Goal: Task Accomplishment & Management: Manage account settings

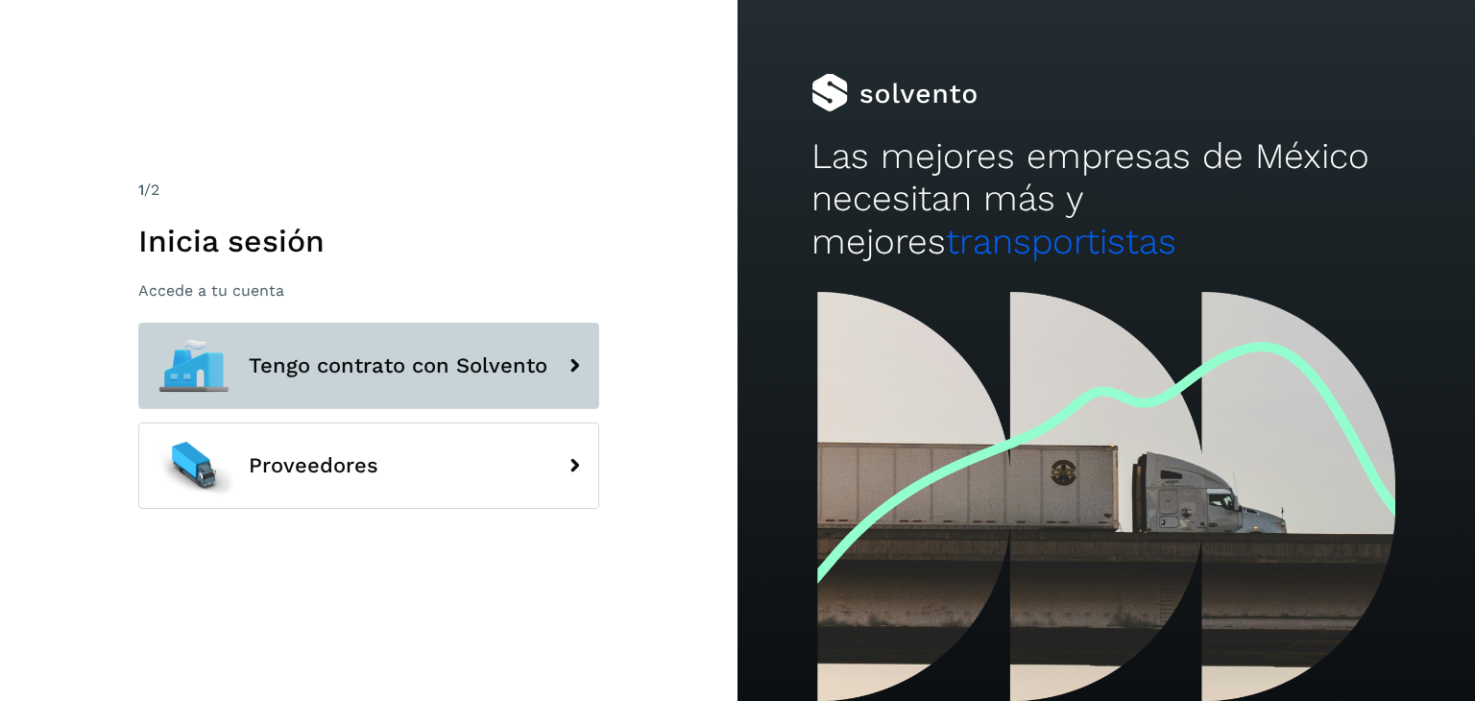
click at [343, 365] on span "Tengo contrato con Solvento" at bounding box center [398, 365] width 299 height 23
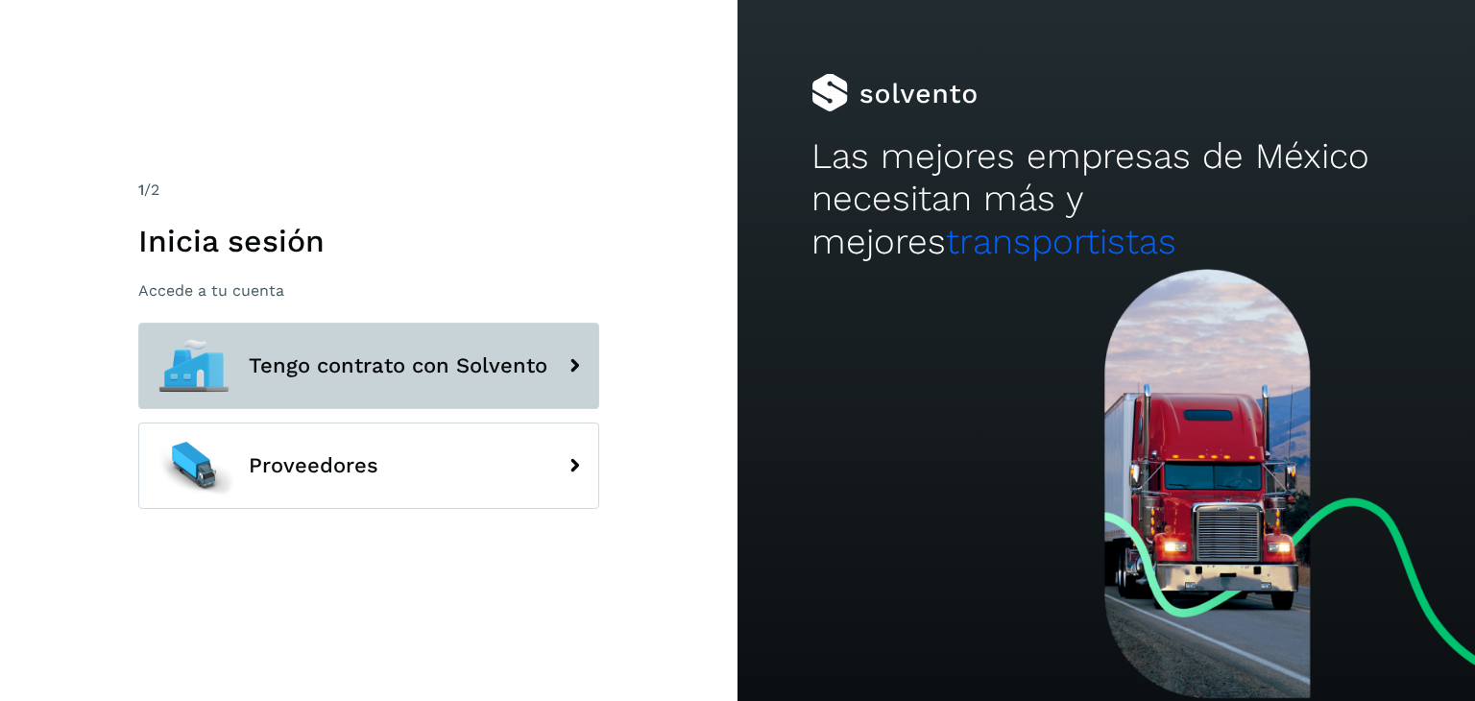
click at [343, 365] on span "Tengo contrato con Solvento" at bounding box center [398, 365] width 299 height 23
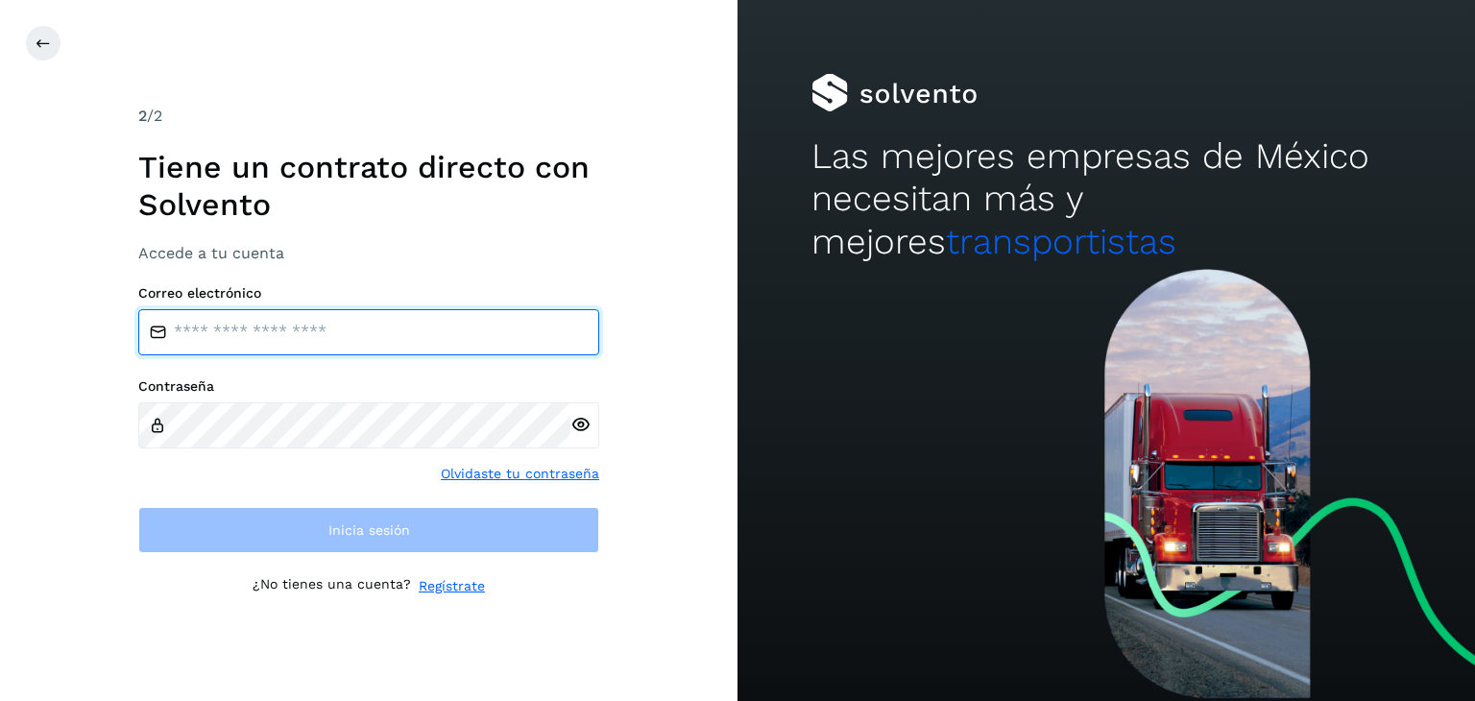
click at [223, 339] on input "email" at bounding box center [368, 332] width 461 height 46
type input "**********"
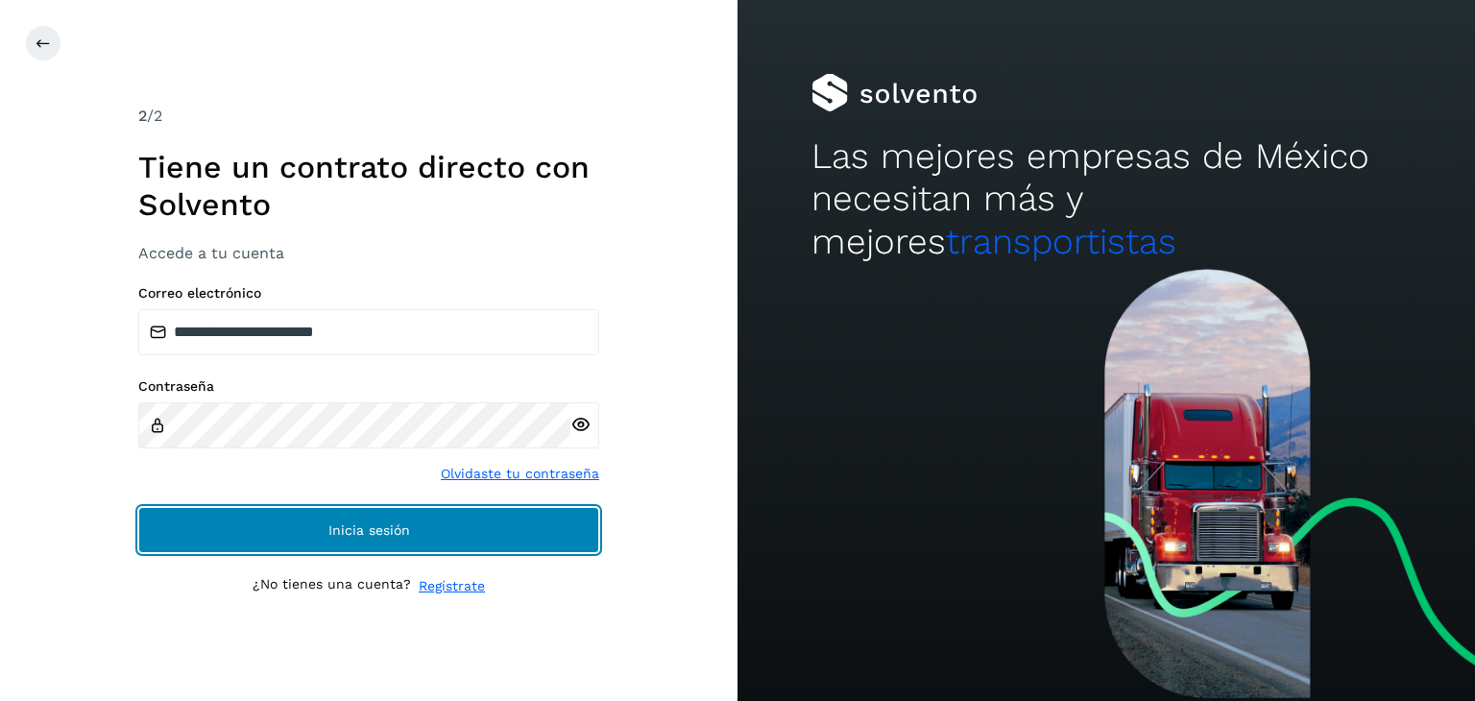
click at [353, 527] on span "Inicia sesión" at bounding box center [369, 529] width 82 height 13
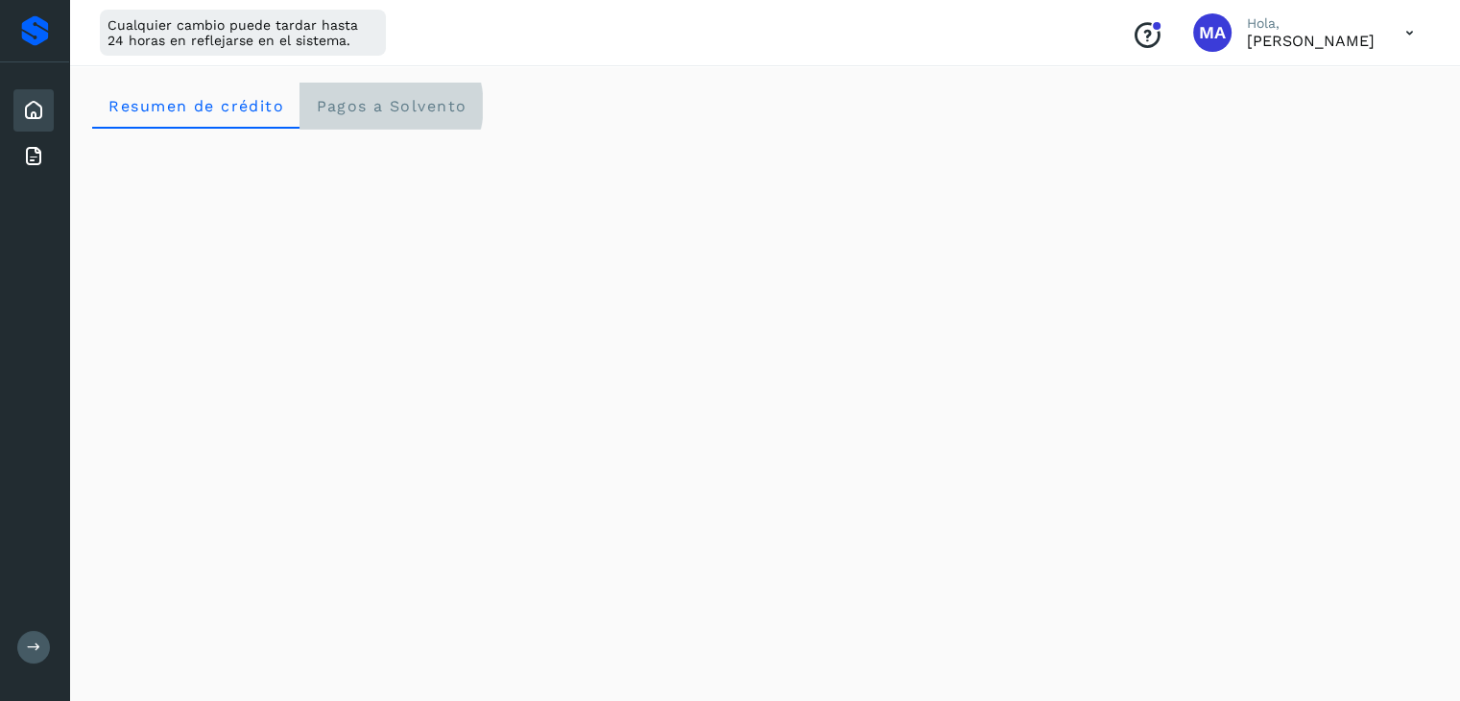
click at [387, 100] on span "Pagos a Solvento" at bounding box center [391, 106] width 152 height 18
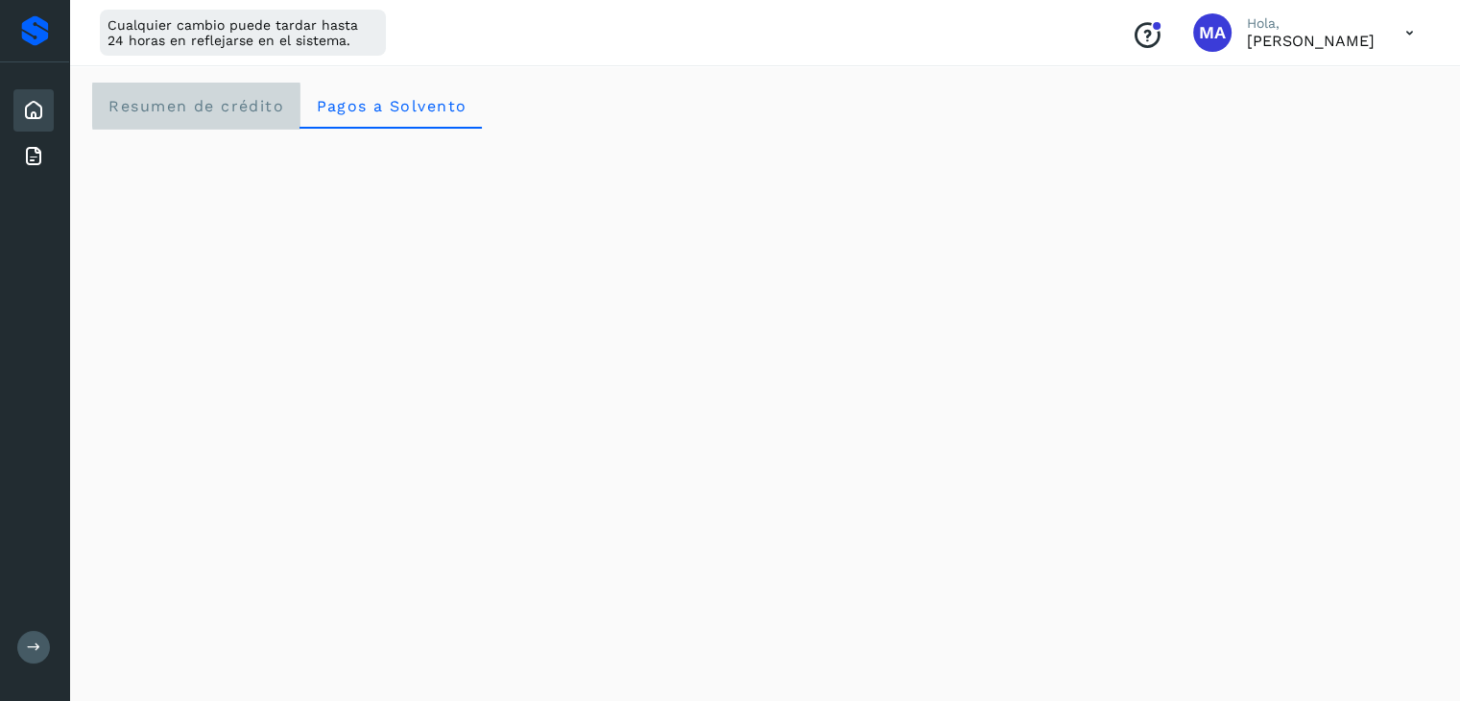
click at [200, 103] on span "Resumen de crédito" at bounding box center [196, 106] width 177 height 18
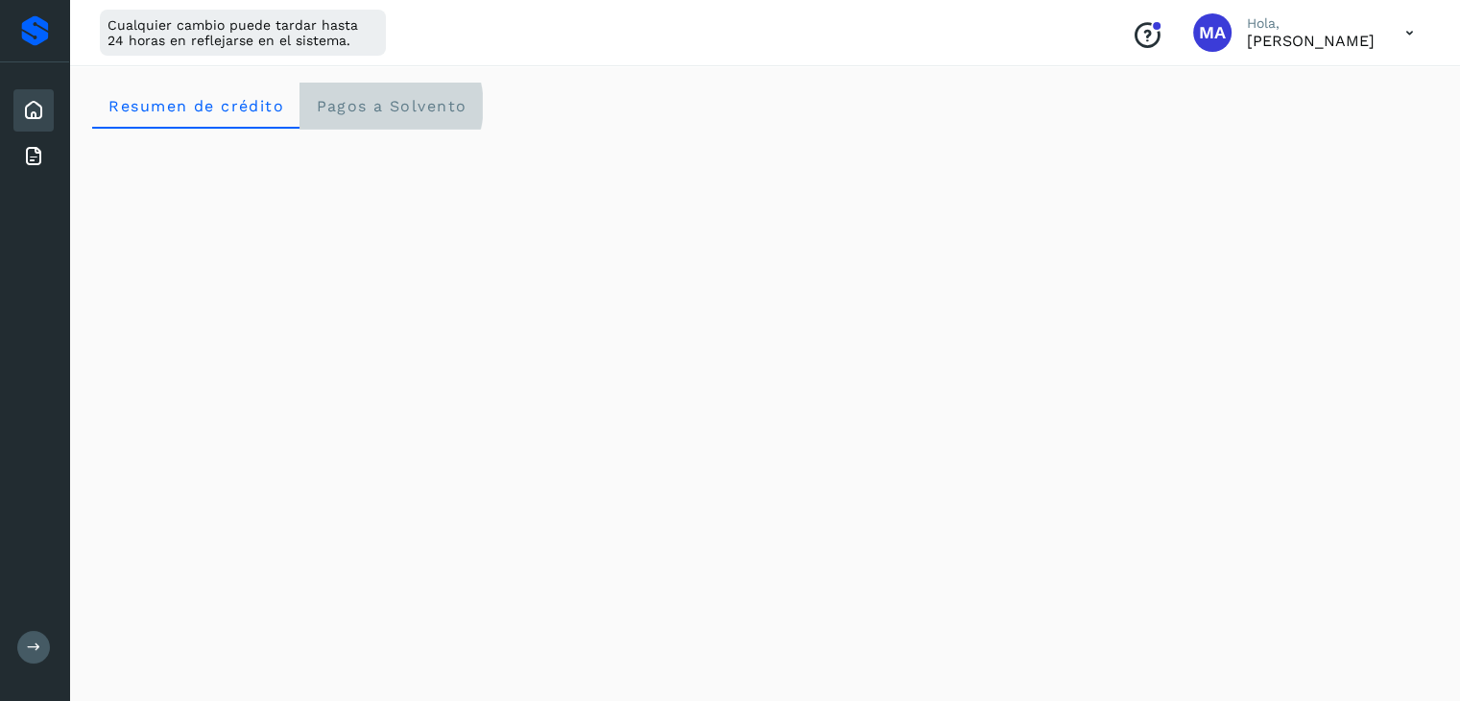
click at [409, 98] on span "Pagos a Solvento" at bounding box center [391, 106] width 152 height 18
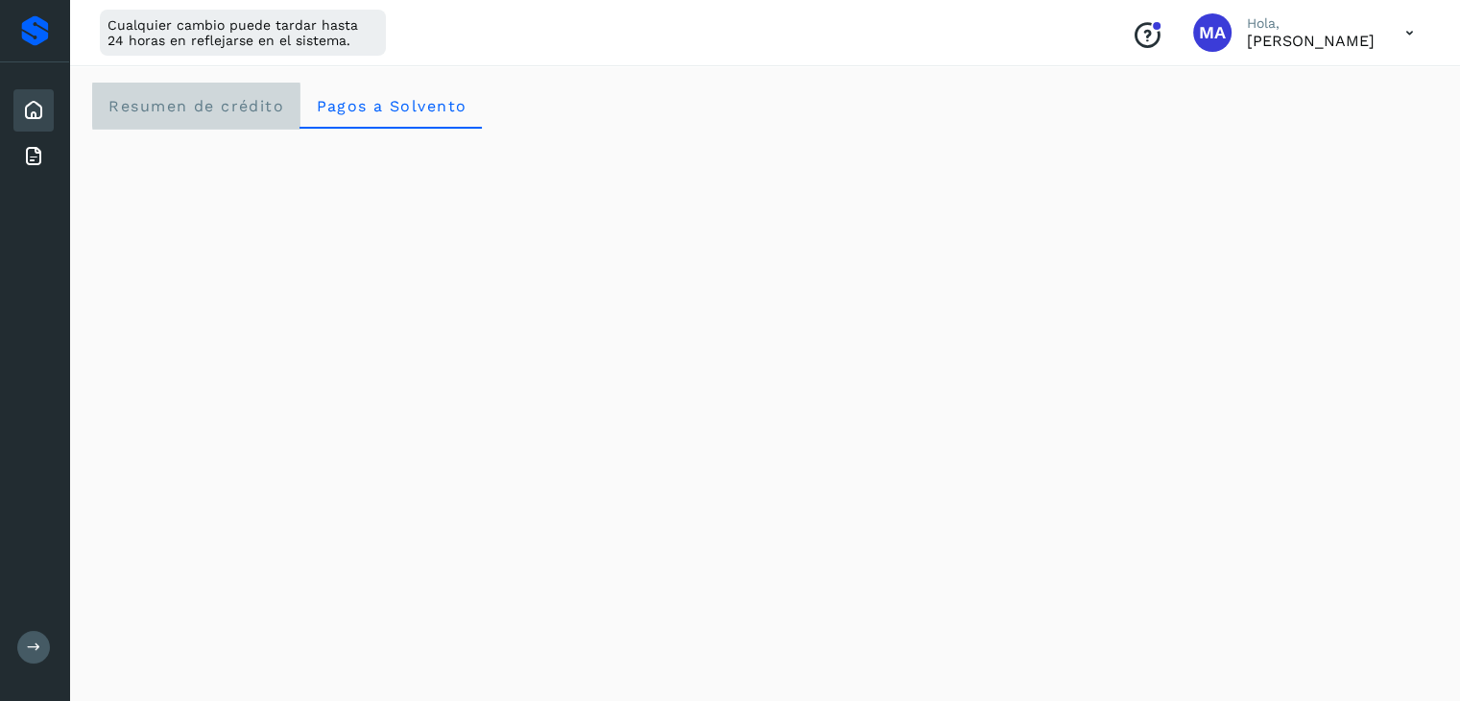
click at [267, 102] on span "Resumen de crédito" at bounding box center [196, 106] width 177 height 18
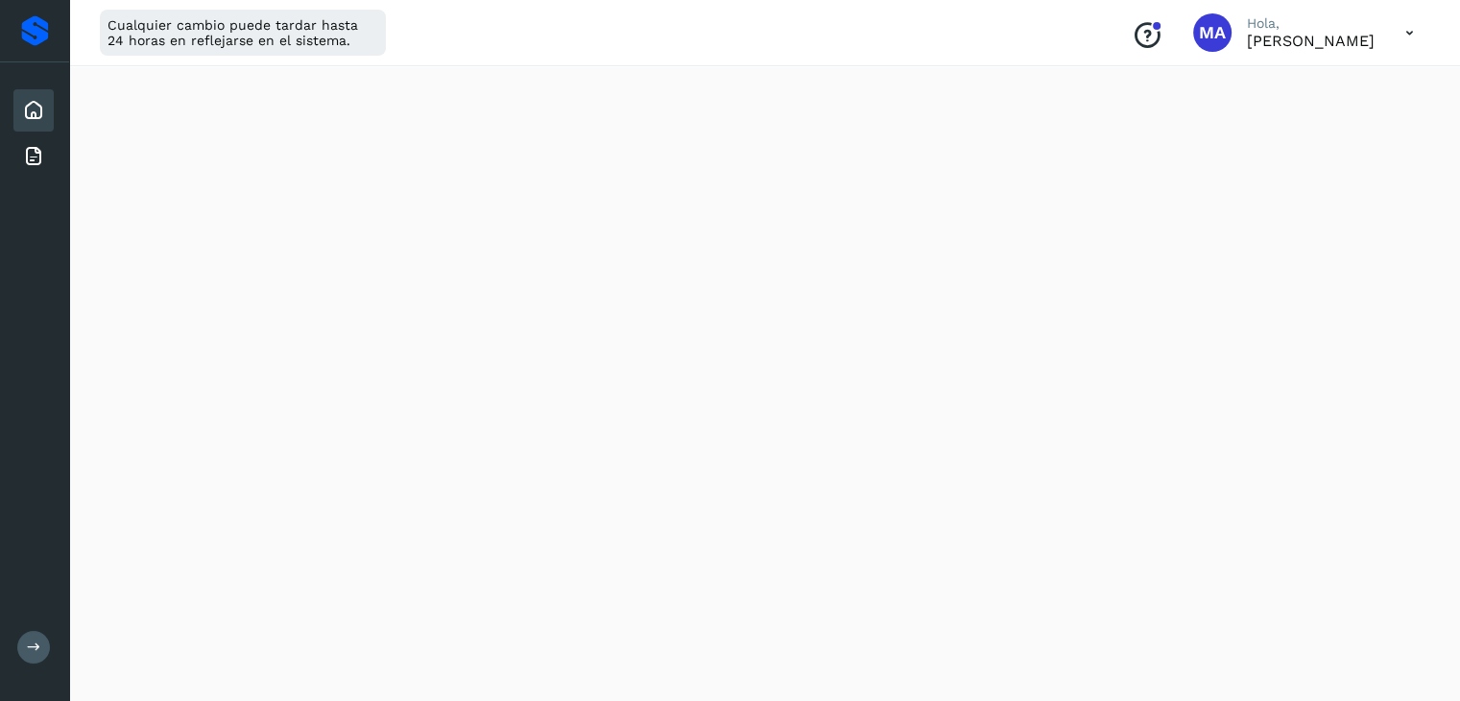
scroll to position [204, 0]
